Goal: Information Seeking & Learning: Learn about a topic

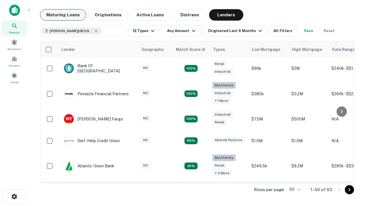
click at [63, 15] on button "Maturing Loans" at bounding box center [63, 14] width 46 height 11
